Goal: Task Accomplishment & Management: Manage account settings

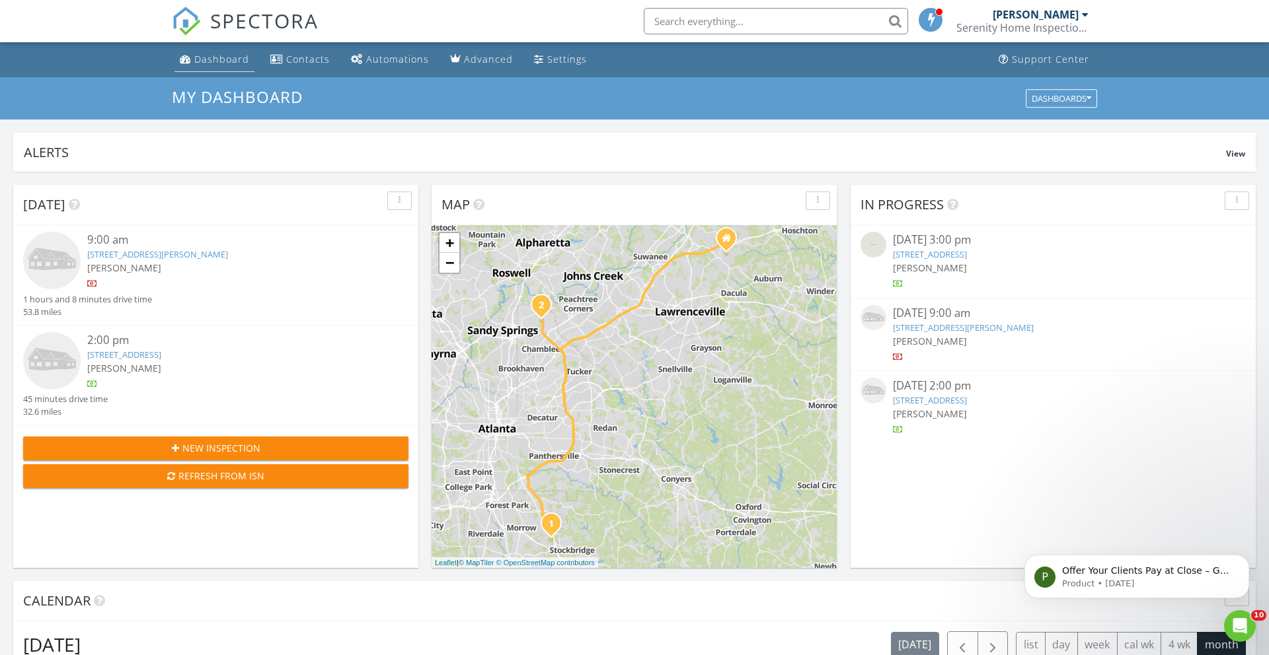
click at [218, 59] on div "Dashboard" at bounding box center [221, 59] width 55 height 13
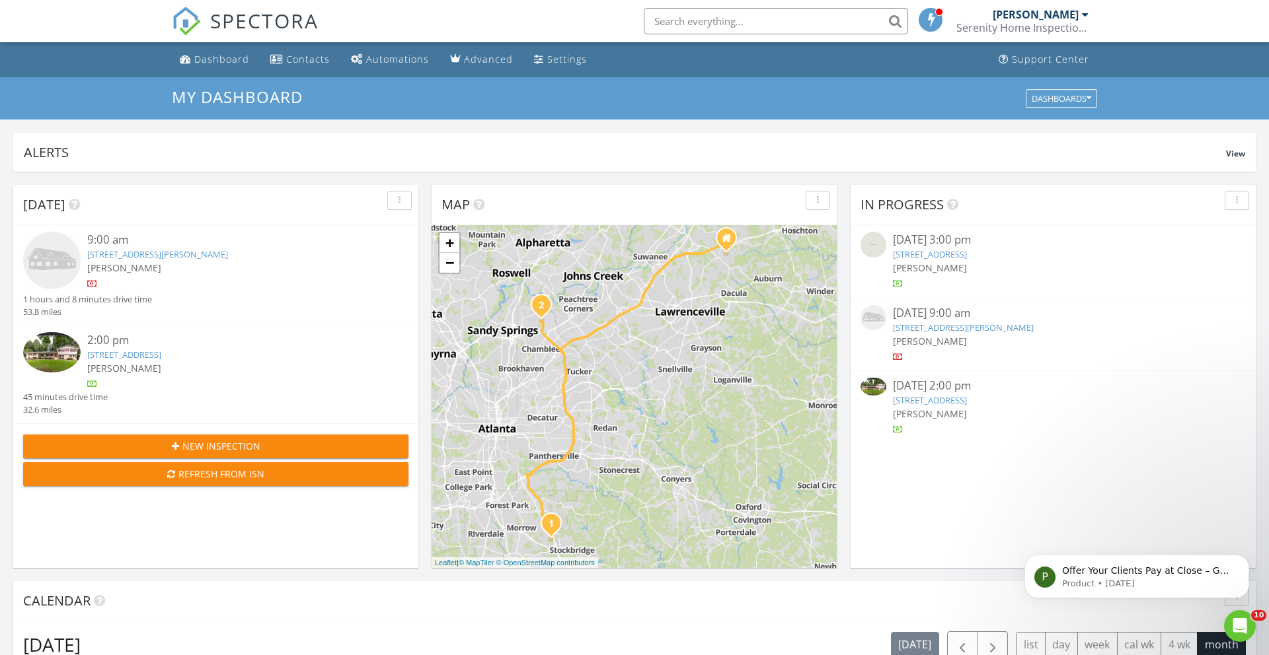
click at [966, 400] on link "2220 Spring Mill Cove, Dunwoody, GA 30338" at bounding box center [930, 400] width 74 height 12
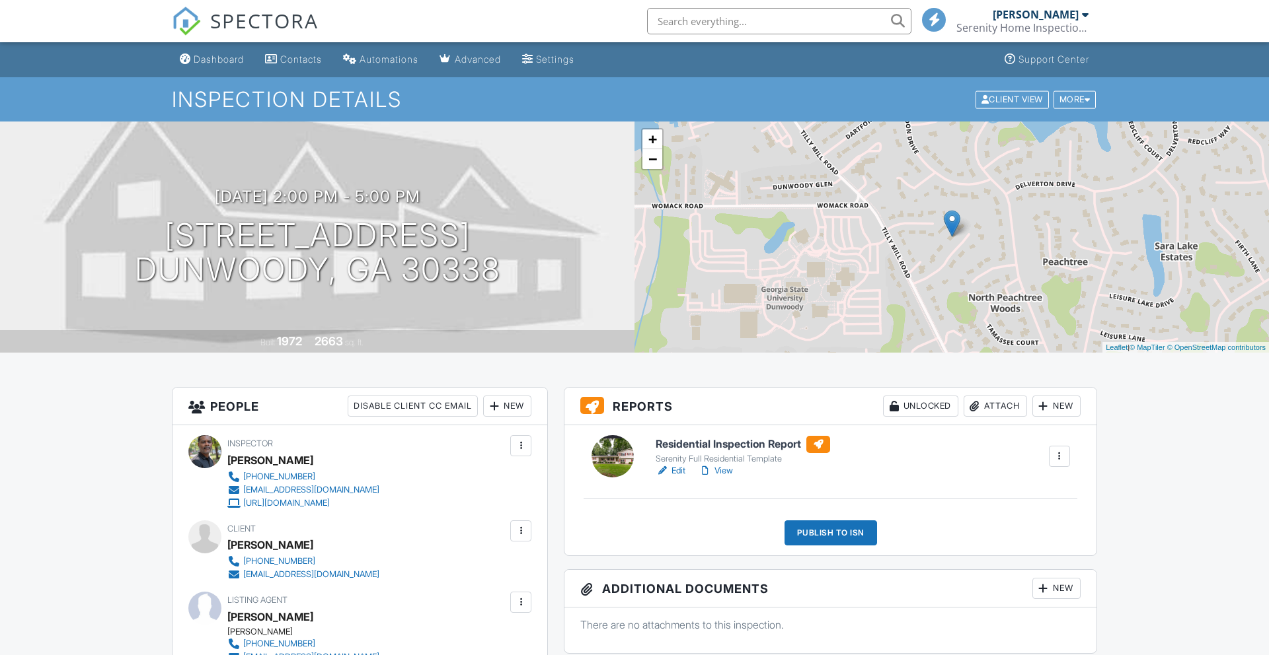
click at [727, 472] on link "View" at bounding box center [715, 470] width 34 height 13
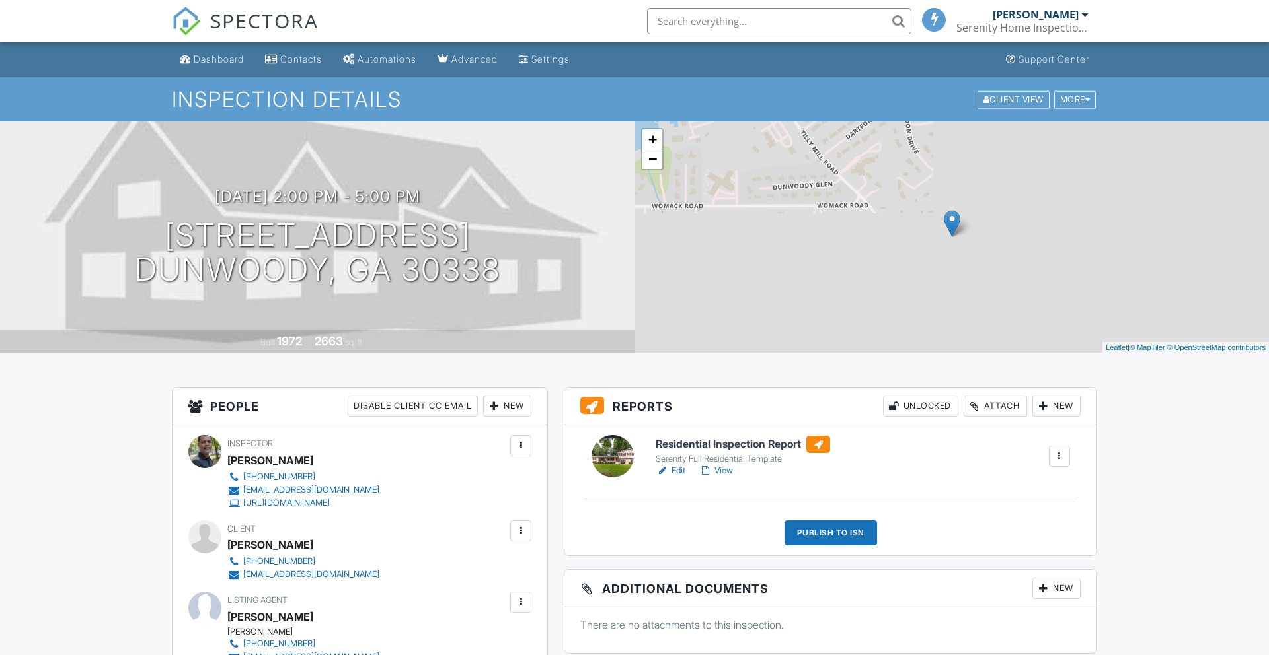
click at [207, 61] on div "Dashboard" at bounding box center [219, 59] width 50 height 11
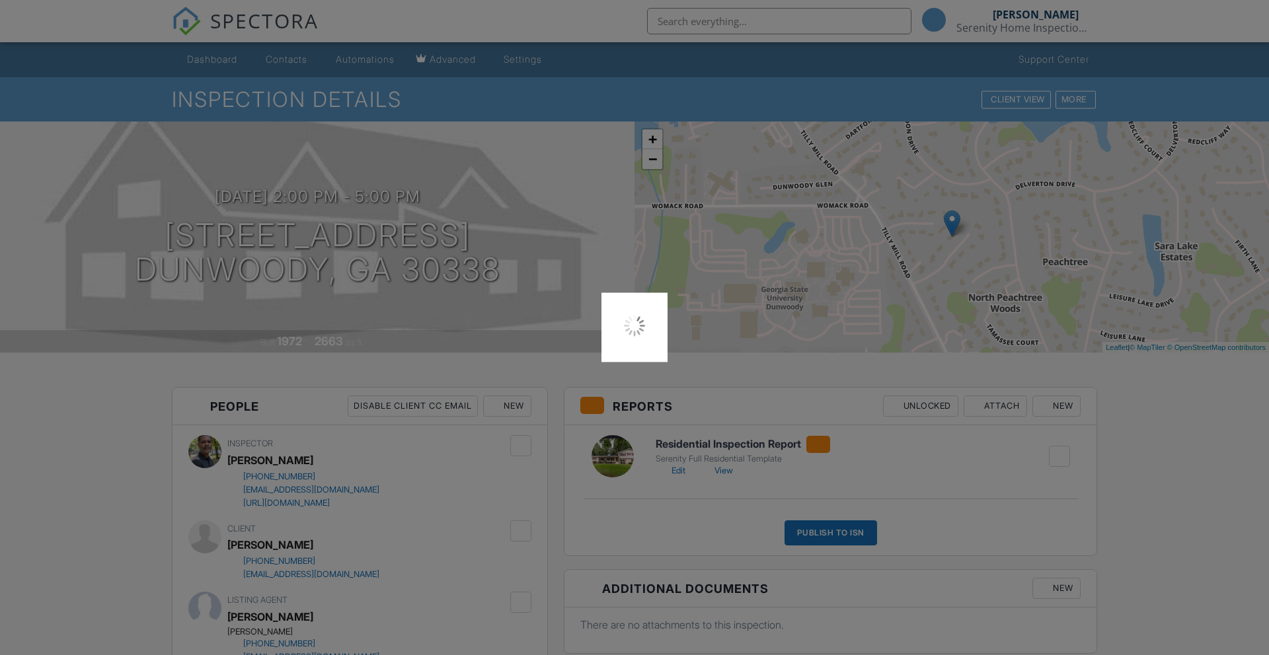
scroll to position [3, 0]
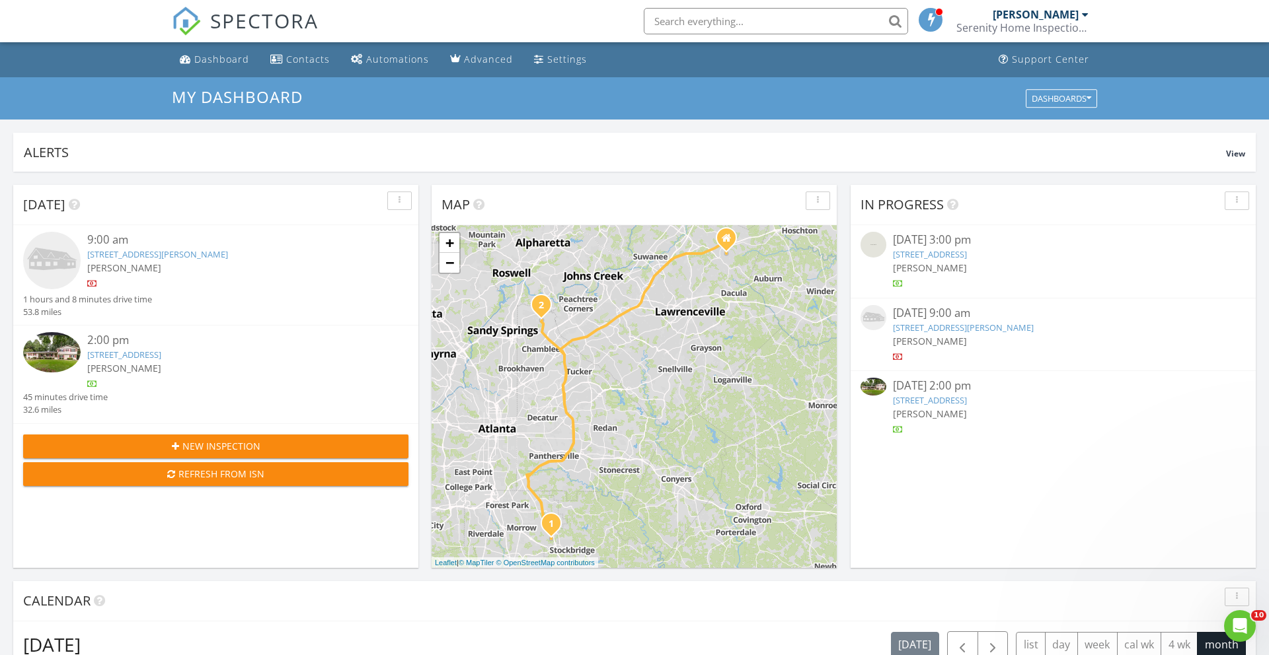
click at [967, 399] on link "2220 Spring Mill Cove, Dunwoody, GA 30338" at bounding box center [930, 400] width 74 height 12
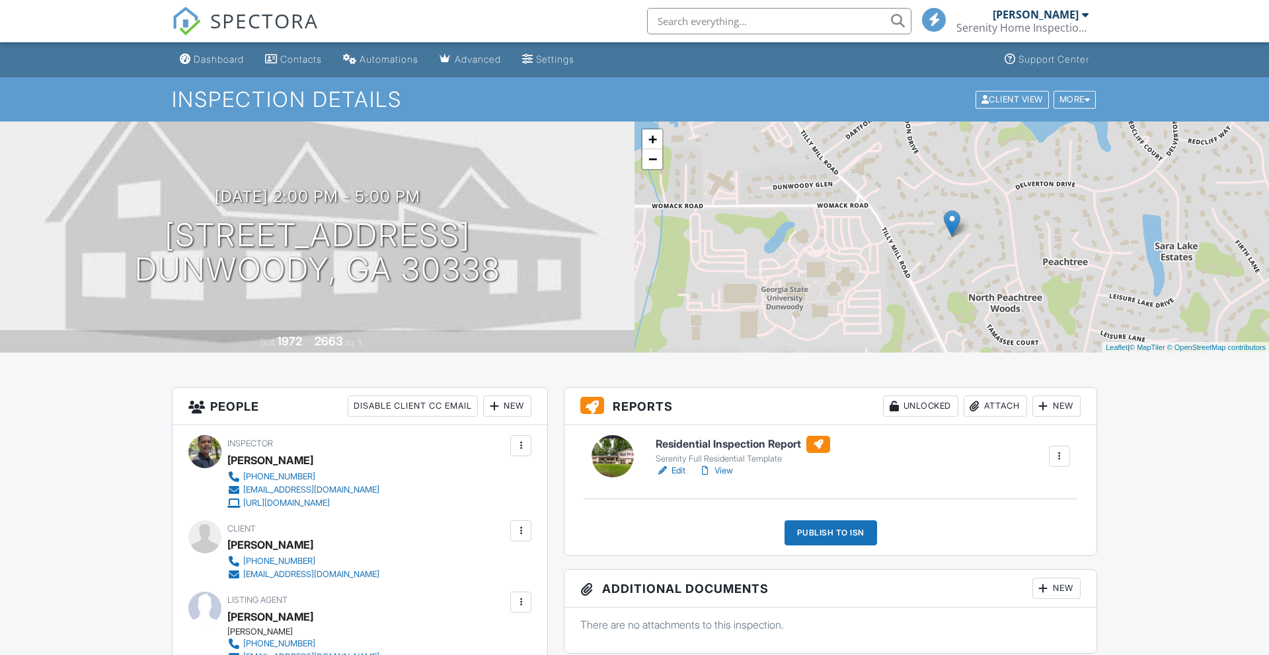
click at [723, 472] on link "View" at bounding box center [715, 470] width 34 height 13
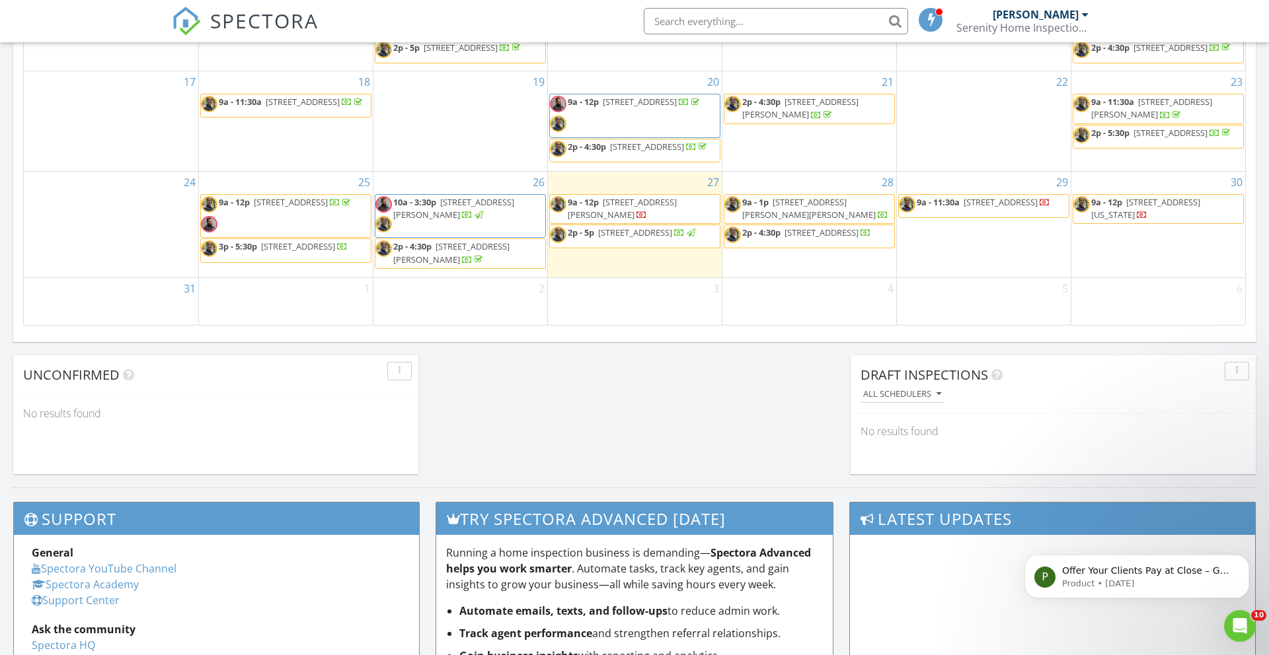
scroll to position [889, 0]
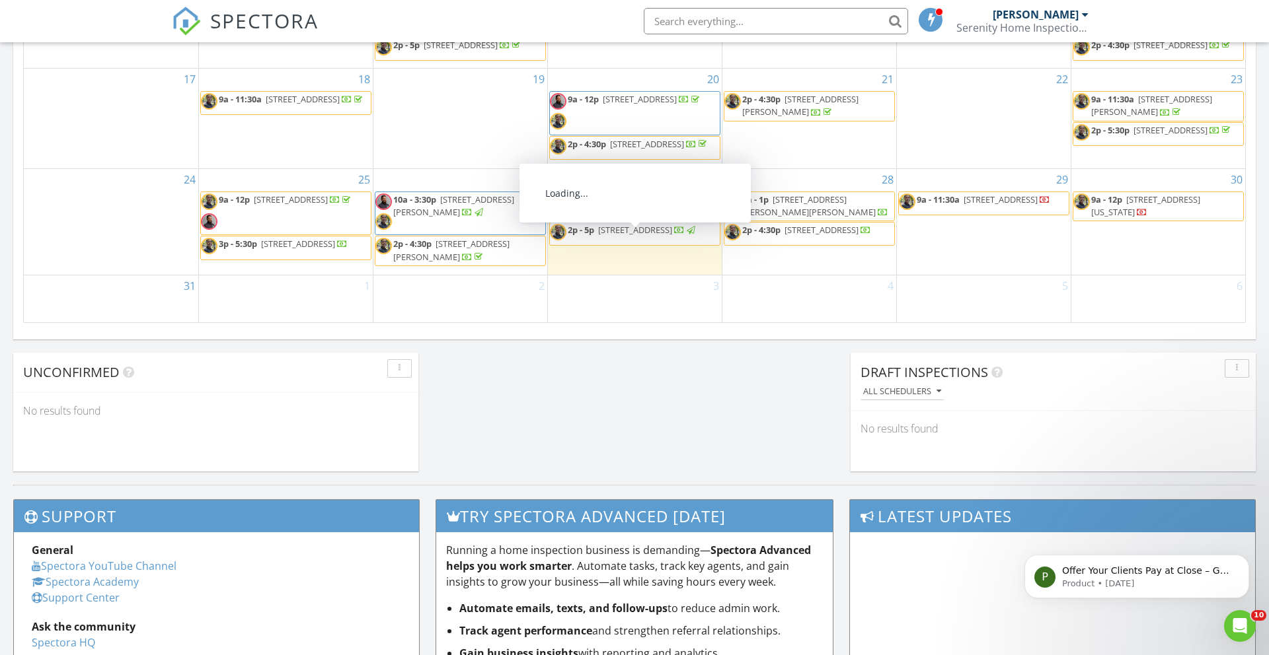
click at [687, 235] on div at bounding box center [691, 231] width 9 height 9
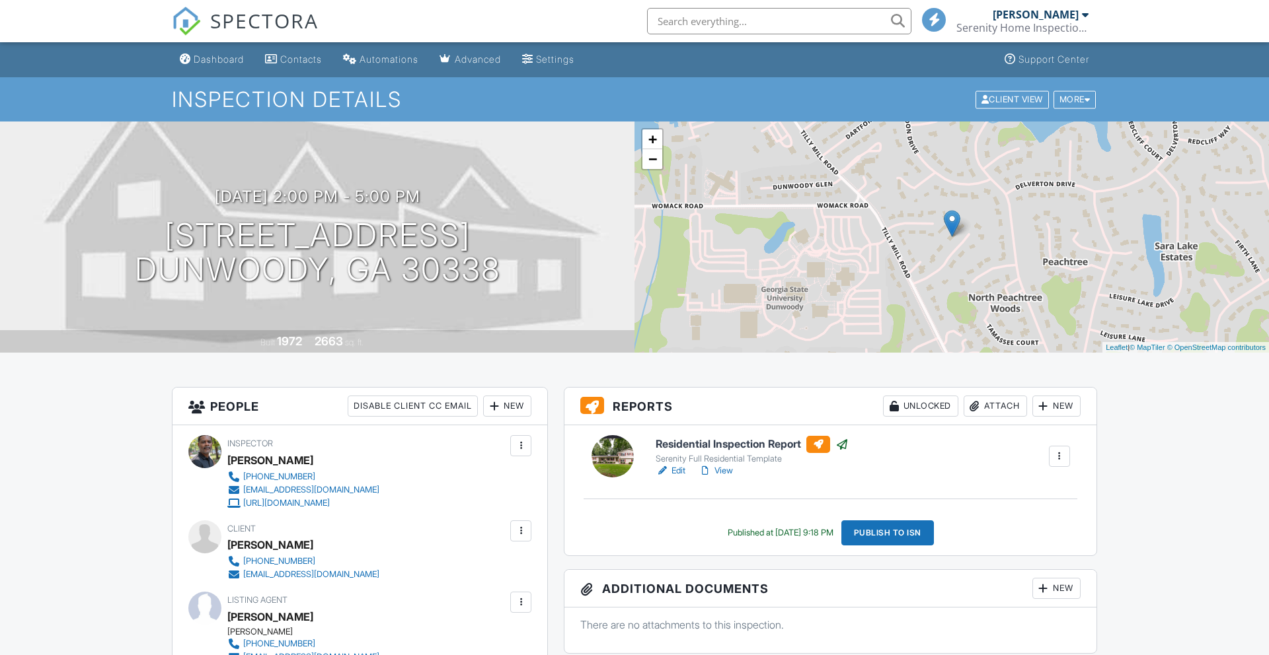
click at [725, 470] on link "View" at bounding box center [715, 470] width 34 height 13
